Goal: Task Accomplishment & Management: Use online tool/utility

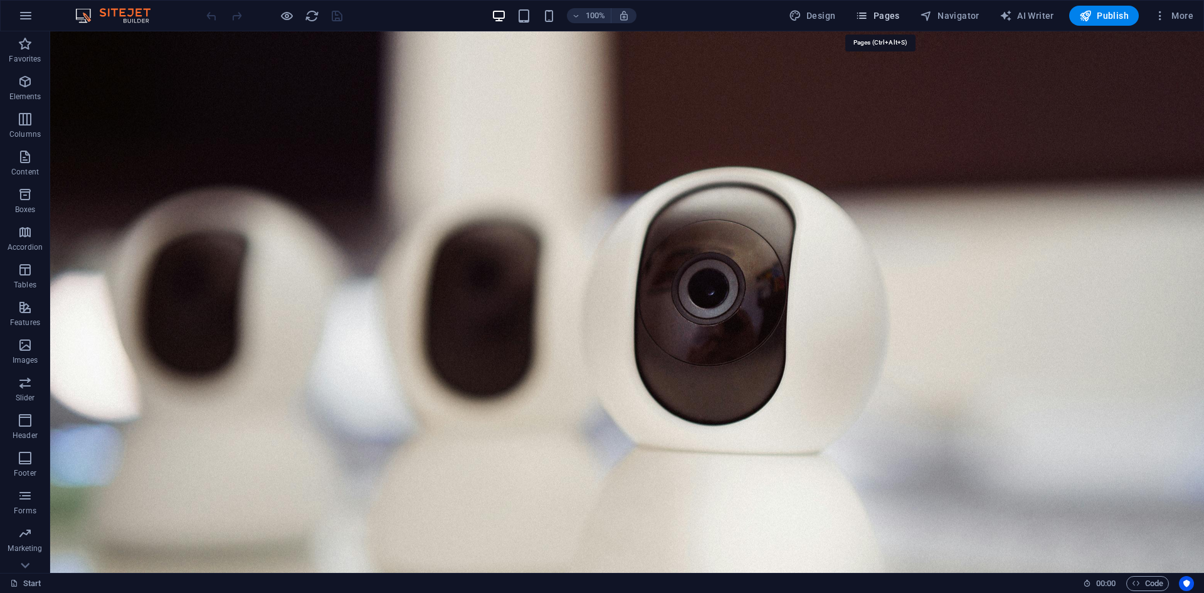
click at [886, 15] on span "Pages" at bounding box center [878, 15] width 44 height 13
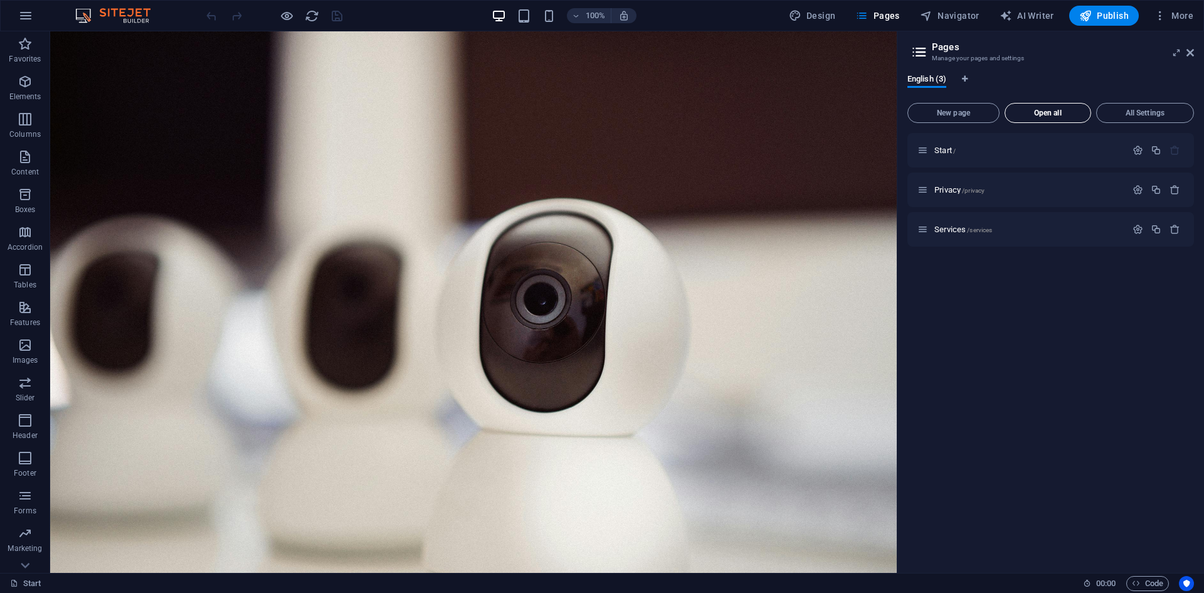
click at [1041, 113] on span "Open all" at bounding box center [1048, 113] width 75 height 8
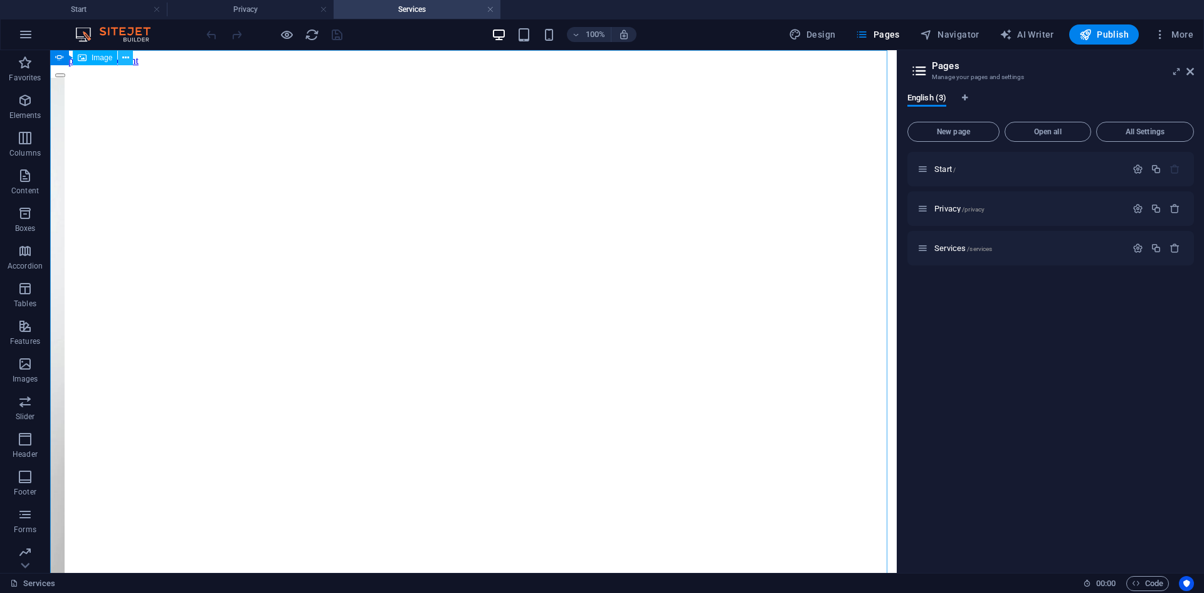
click at [126, 58] on icon at bounding box center [125, 57] width 7 height 13
